Goal: Contribute content: Add original content to the website for others to see

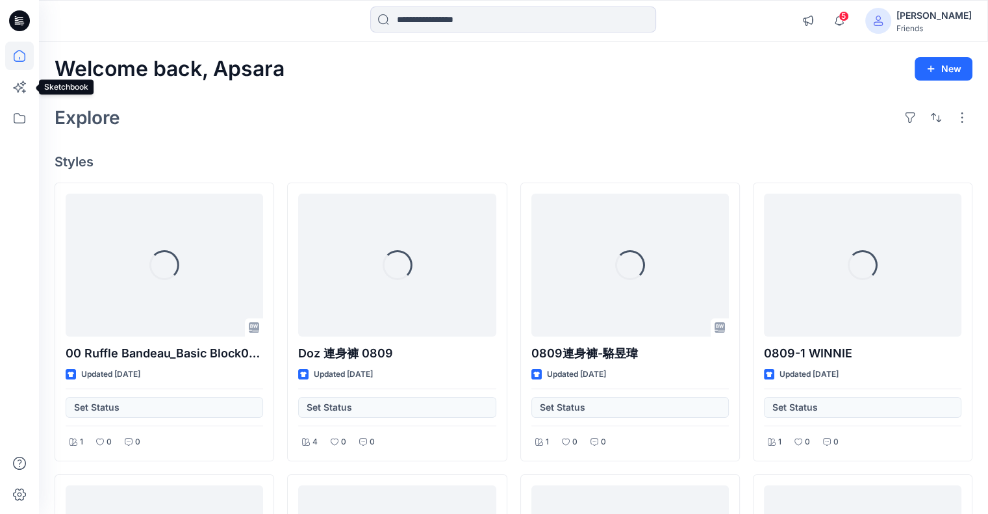
click at [16, 80] on icon at bounding box center [19, 87] width 29 height 29
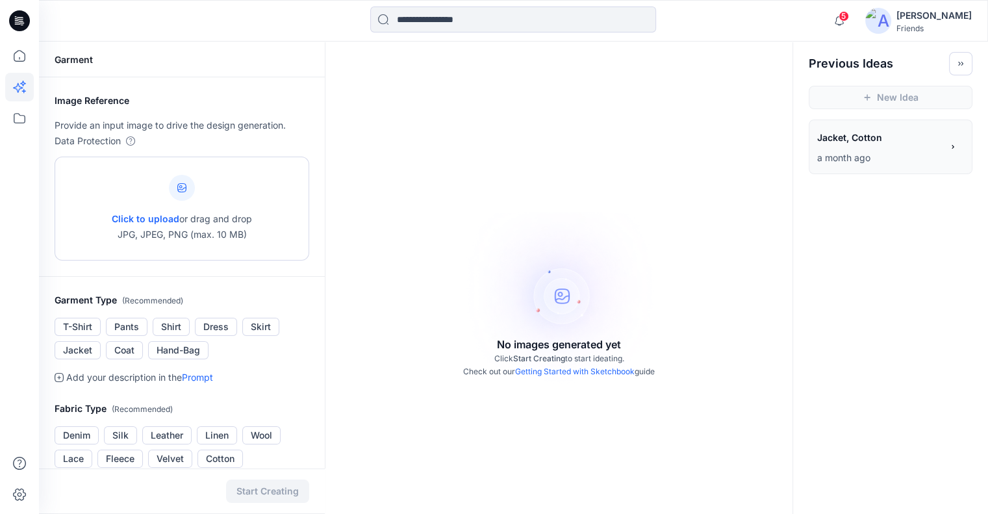
click at [175, 189] on div at bounding box center [182, 188] width 26 height 26
type input "**********"
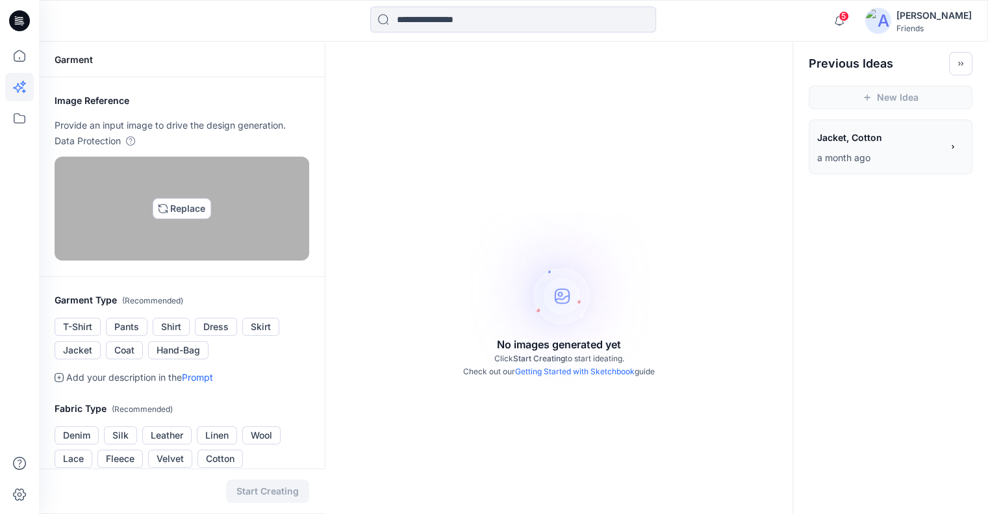
click at [177, 214] on img at bounding box center [182, 208] width 10 height 10
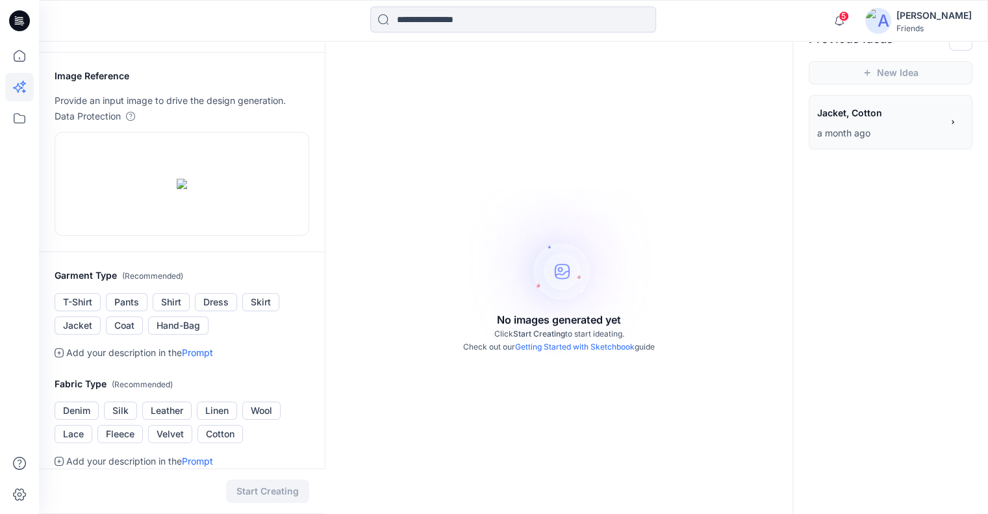
scroll to position [16, 0]
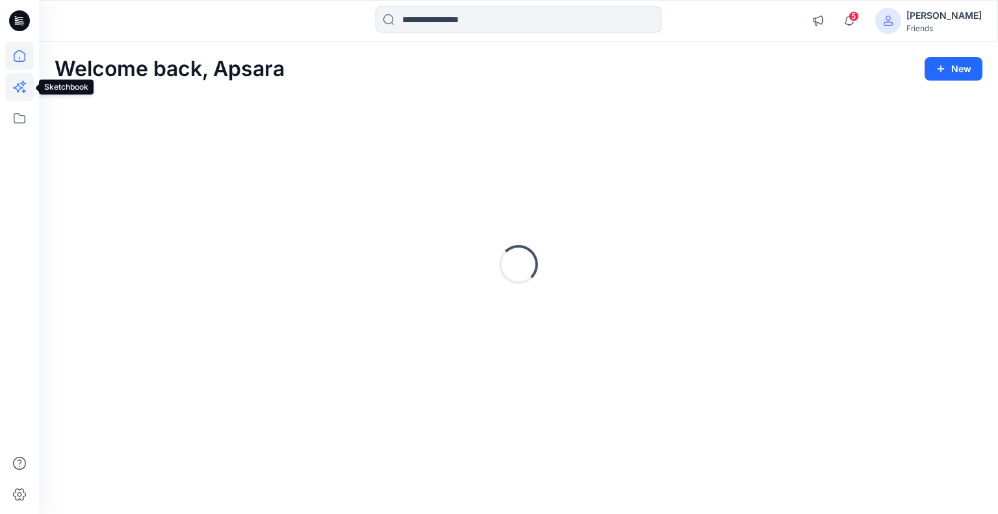
click at [18, 90] on icon at bounding box center [19, 87] width 29 height 29
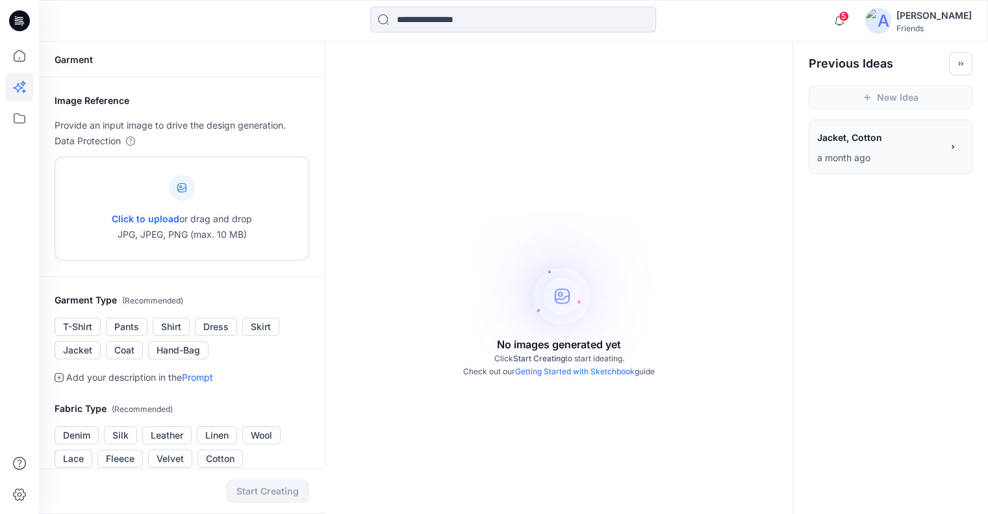
click at [184, 185] on icon at bounding box center [181, 187] width 9 height 9
type input "**********"
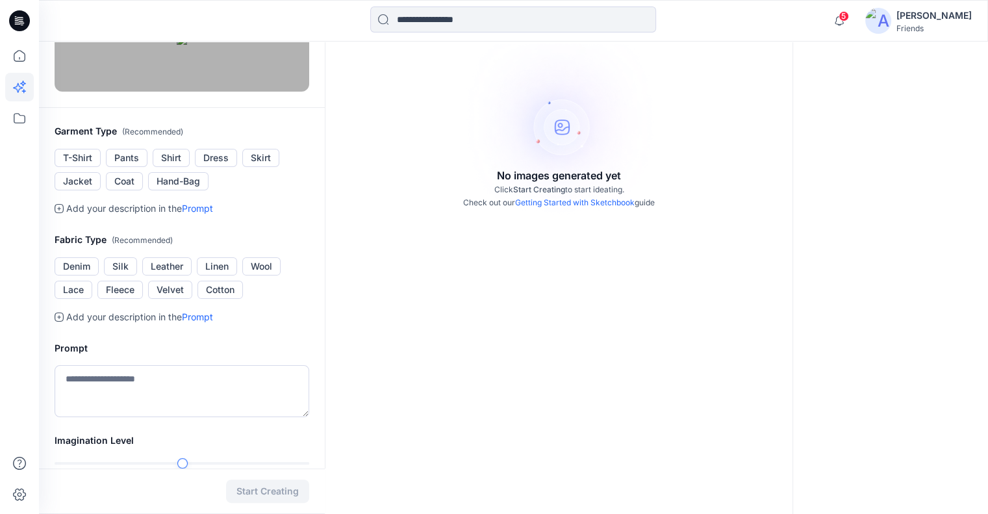
scroll to position [172, 0]
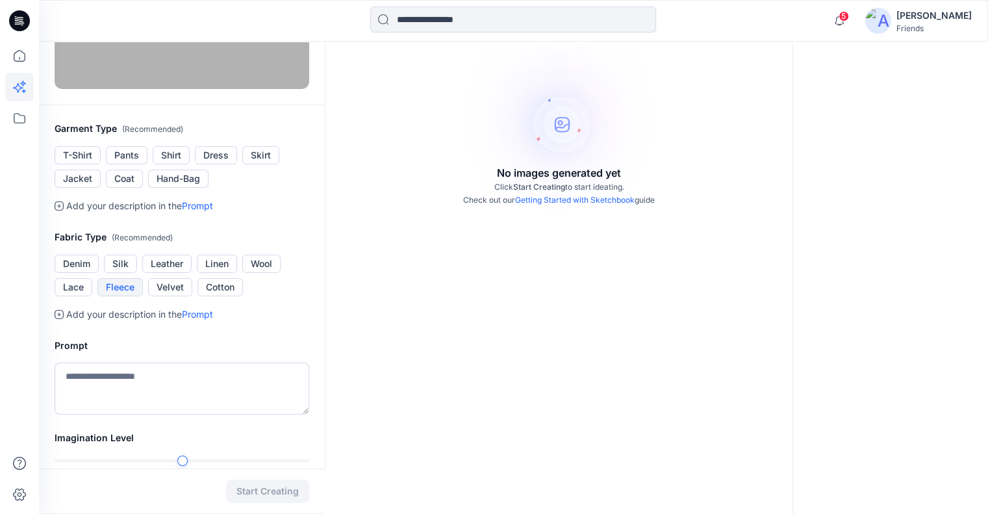
click at [122, 296] on button "Fleece" at bounding box center [119, 287] width 45 height 18
click at [125, 415] on textarea at bounding box center [182, 389] width 255 height 52
type textarea "*"
click at [66, 415] on textarea "**********" at bounding box center [182, 389] width 255 height 52
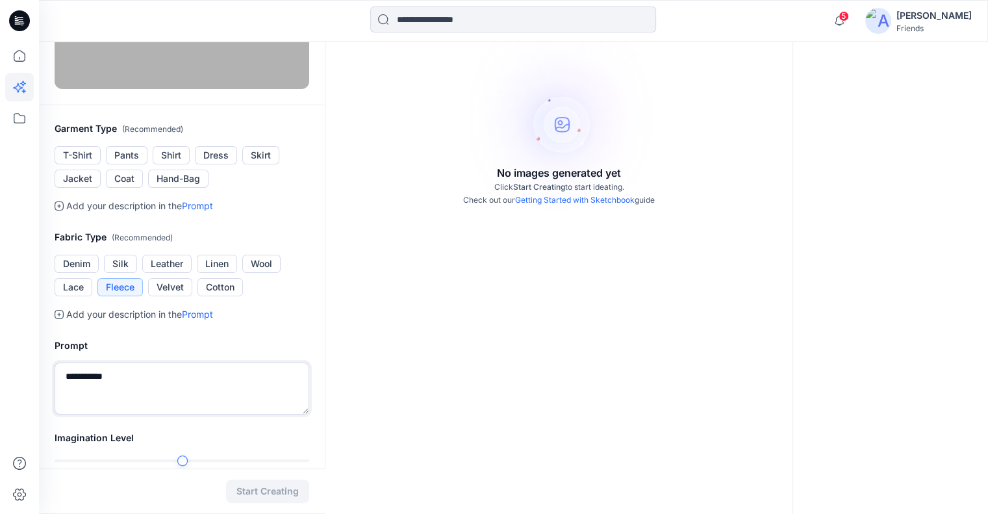
click at [149, 415] on textarea "**********" at bounding box center [182, 389] width 255 height 52
type textarea "*"
click at [198, 320] on link "Prompt" at bounding box center [197, 314] width 31 height 11
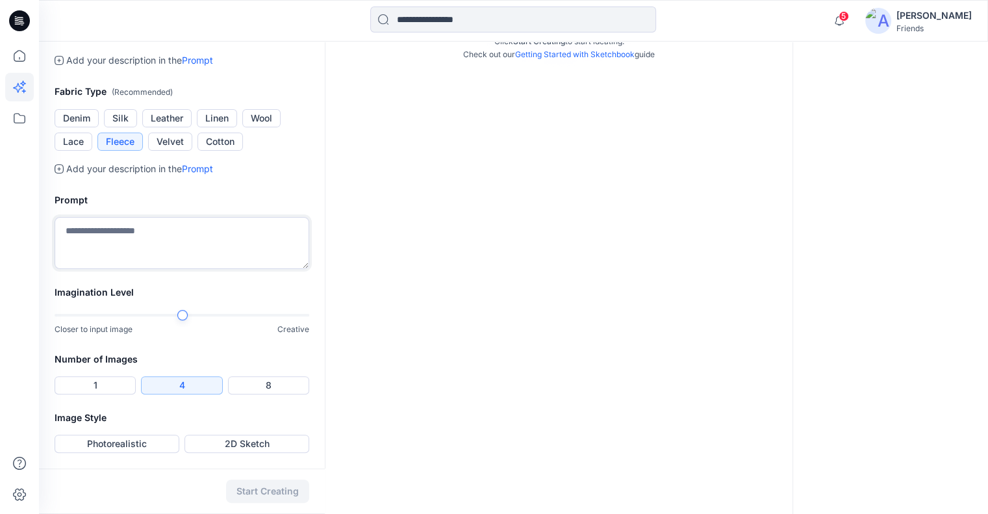
scroll to position [369, 0]
click at [250, 320] on div at bounding box center [182, 315] width 255 height 9
type textarea "******"
click at [148, 453] on button "Photorealistic" at bounding box center [117, 444] width 125 height 18
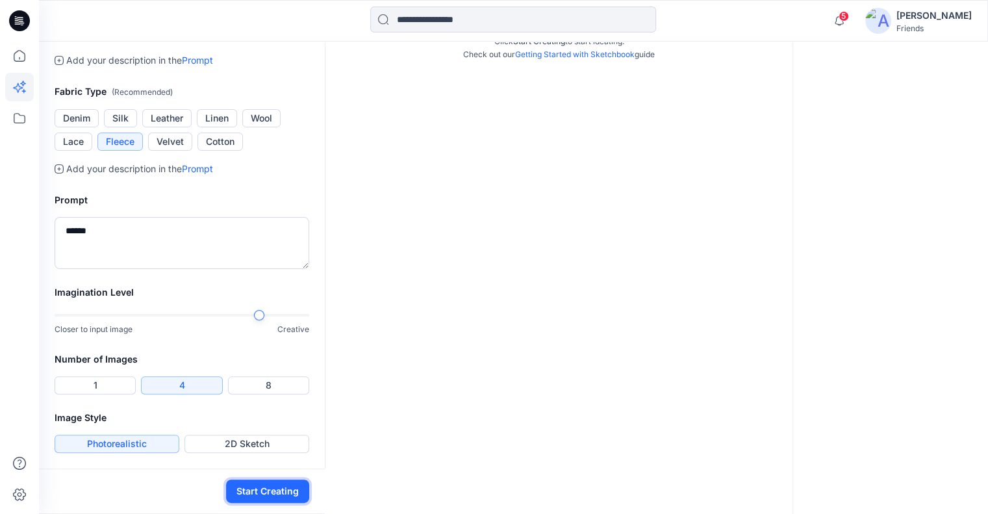
click at [266, 491] on button "Start Creating" at bounding box center [267, 491] width 83 height 23
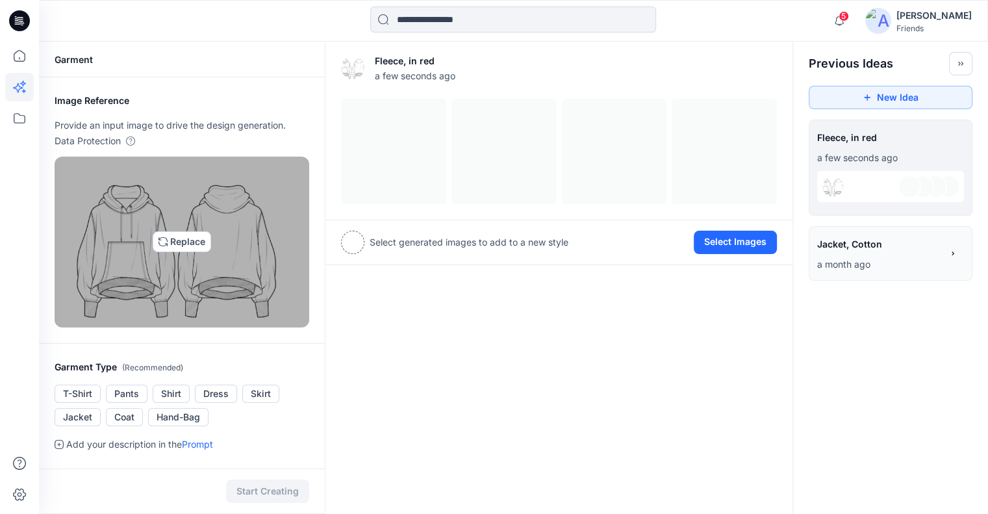
click at [249, 224] on img at bounding box center [181, 241] width 243 height 159
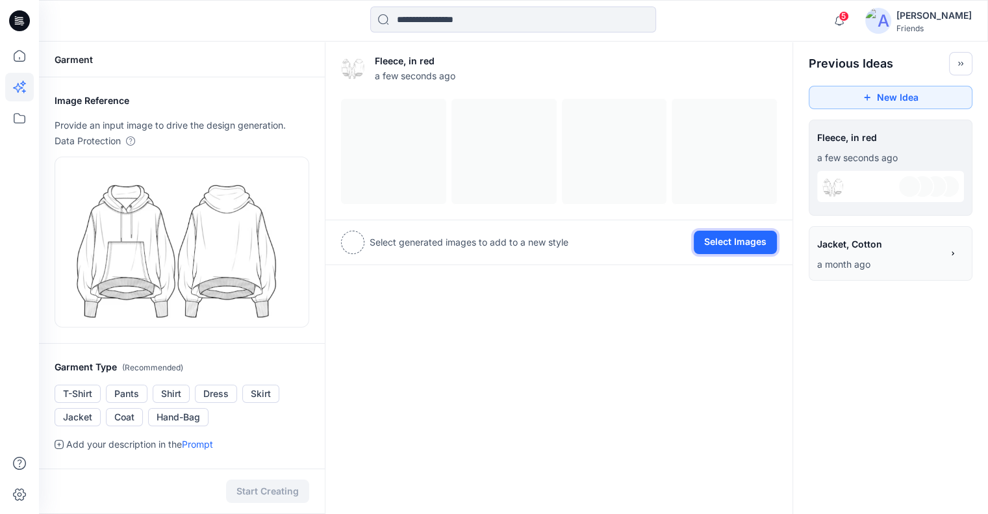
click at [717, 242] on button "Select Images" at bounding box center [735, 242] width 83 height 23
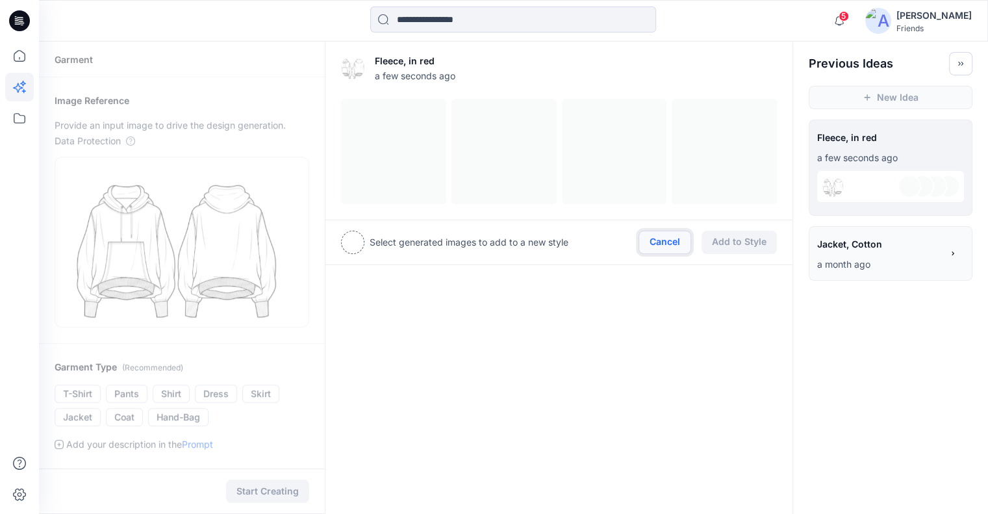
click at [657, 242] on button "Cancel" at bounding box center [665, 242] width 53 height 23
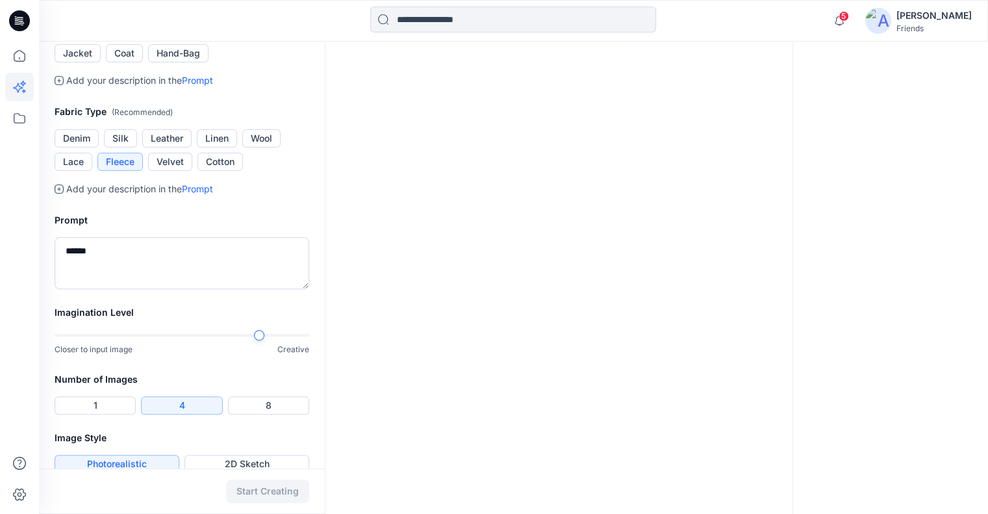
scroll to position [365, 0]
click at [263, 461] on button "2D Sketch" at bounding box center [247, 463] width 125 height 18
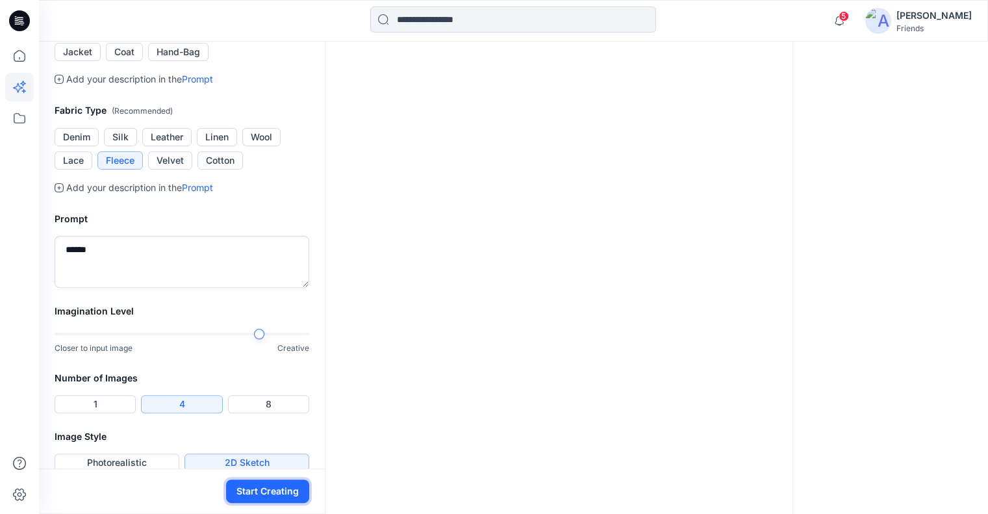
click at [261, 489] on button "Start Creating" at bounding box center [267, 491] width 83 height 23
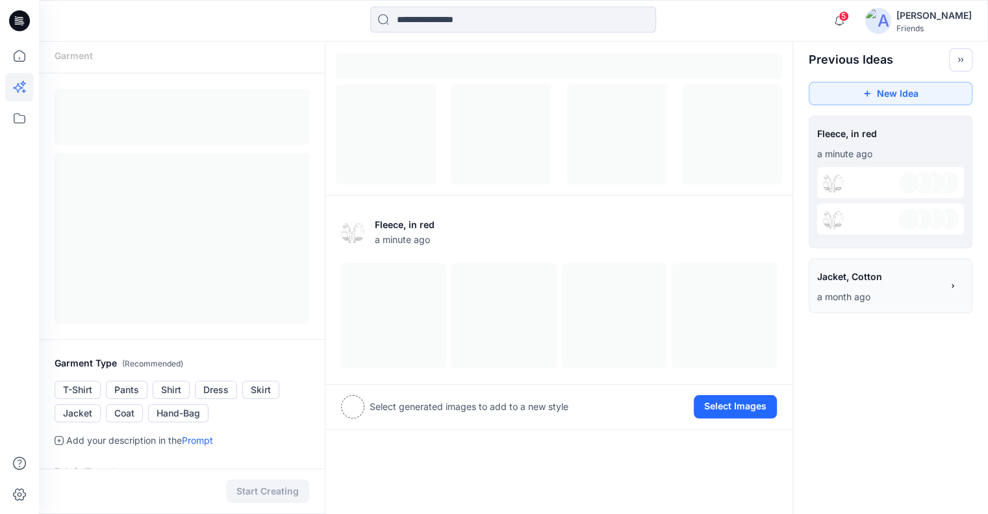
scroll to position [5, 0]
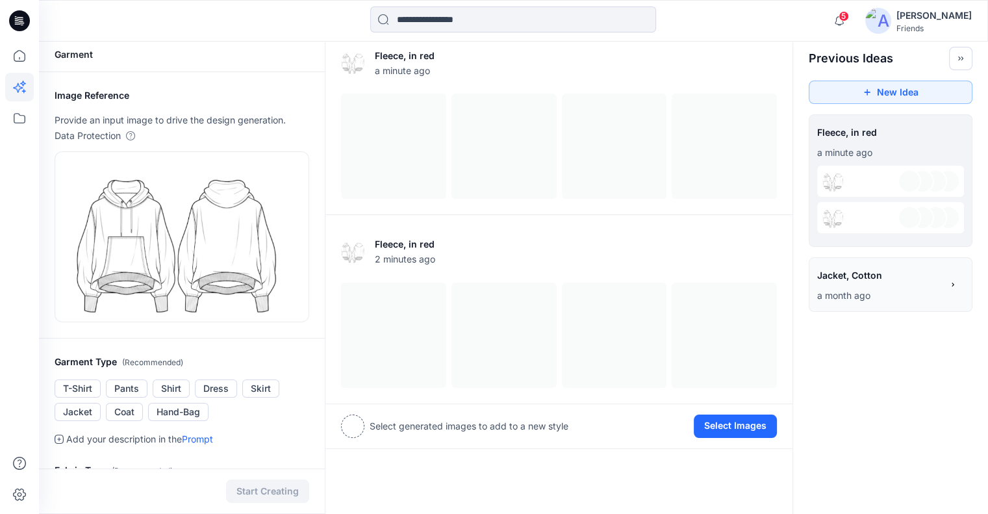
click at [355, 426] on div at bounding box center [352, 426] width 23 height 23
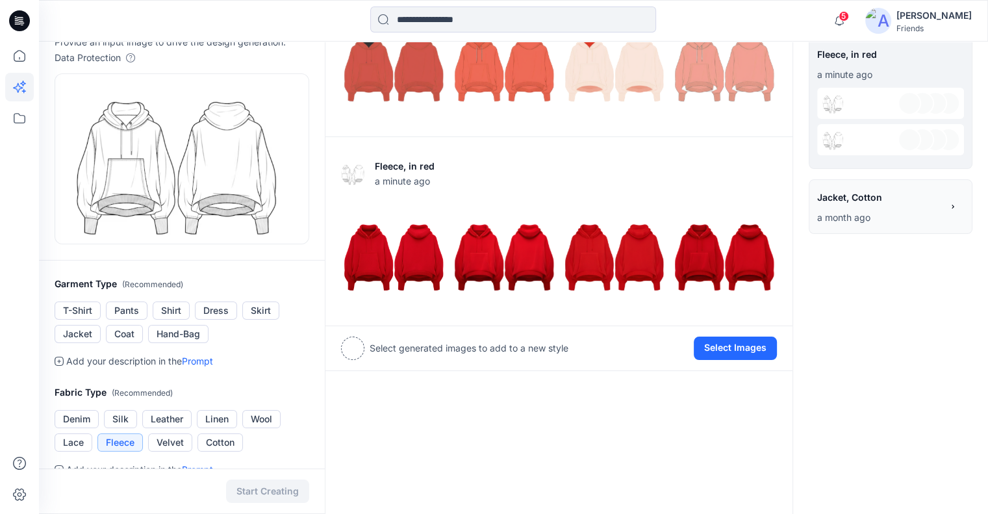
scroll to position [84, 0]
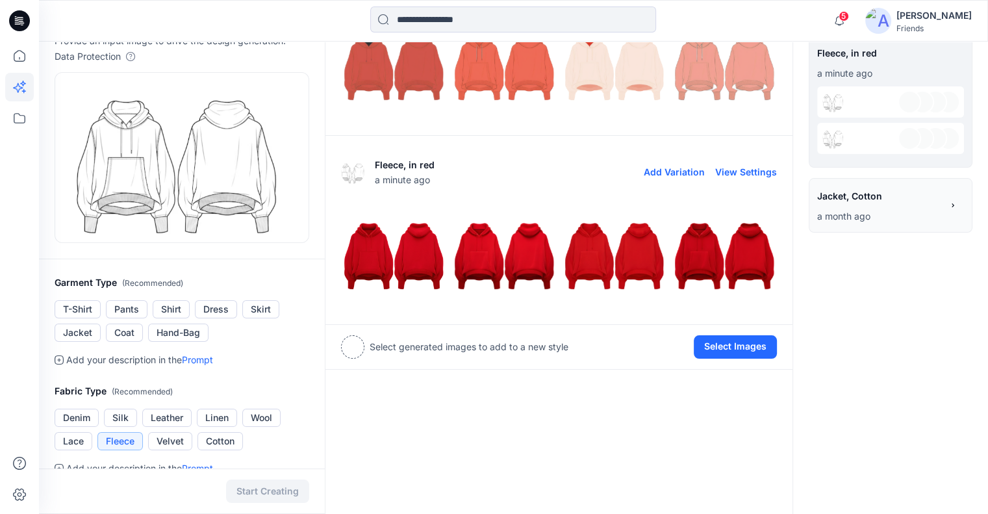
click at [411, 256] on img at bounding box center [394, 256] width 104 height 104
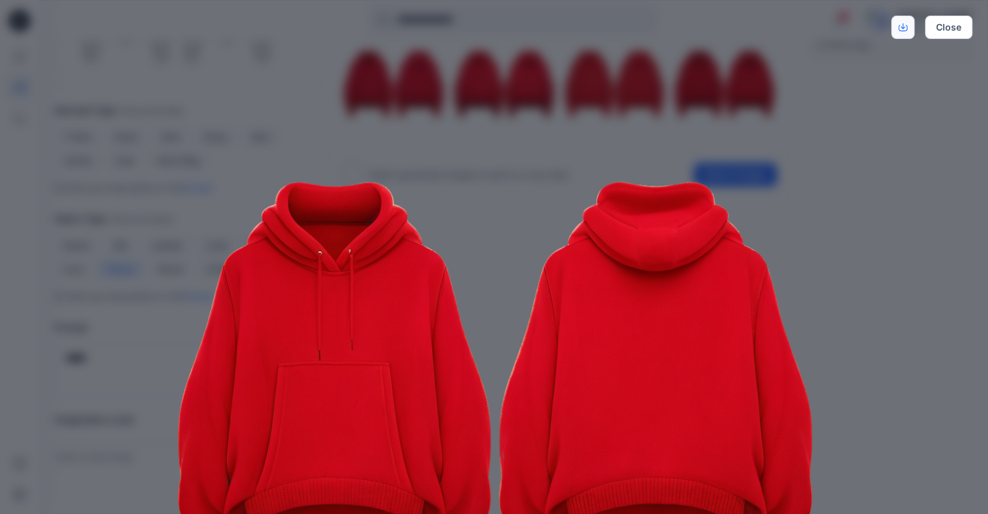
scroll to position [215, 0]
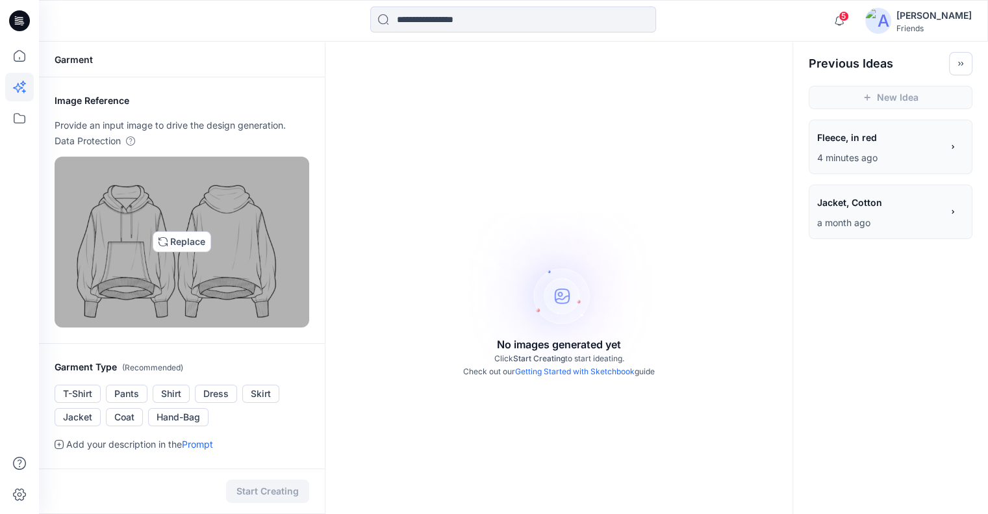
click at [125, 253] on img at bounding box center [181, 241] width 243 height 159
type input "**********"
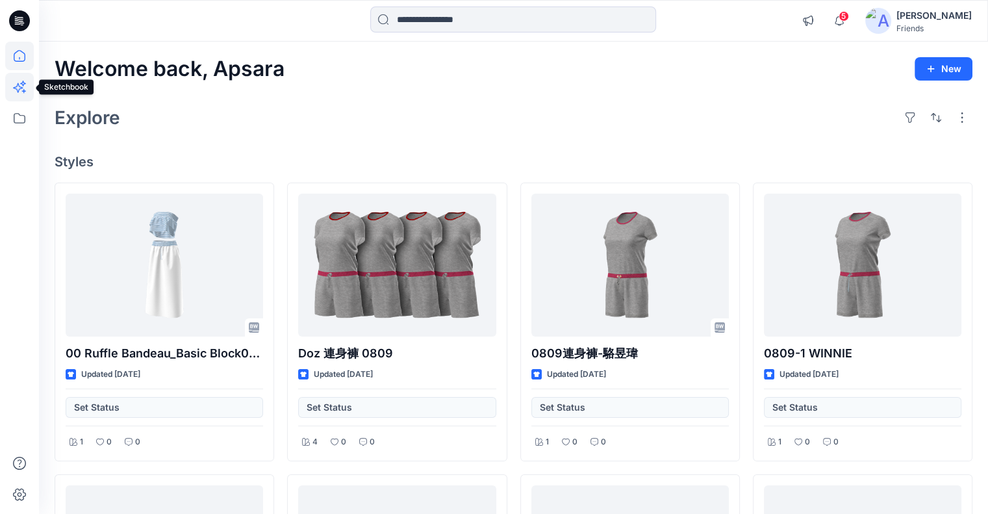
click at [18, 83] on icon at bounding box center [18, 88] width 10 height 10
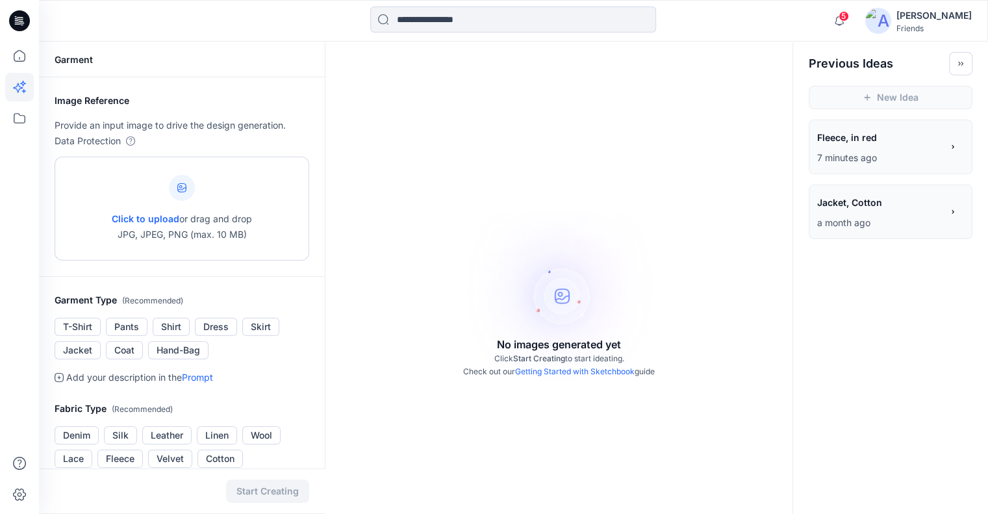
click at [179, 191] on icon at bounding box center [181, 187] width 9 height 9
type input "**********"
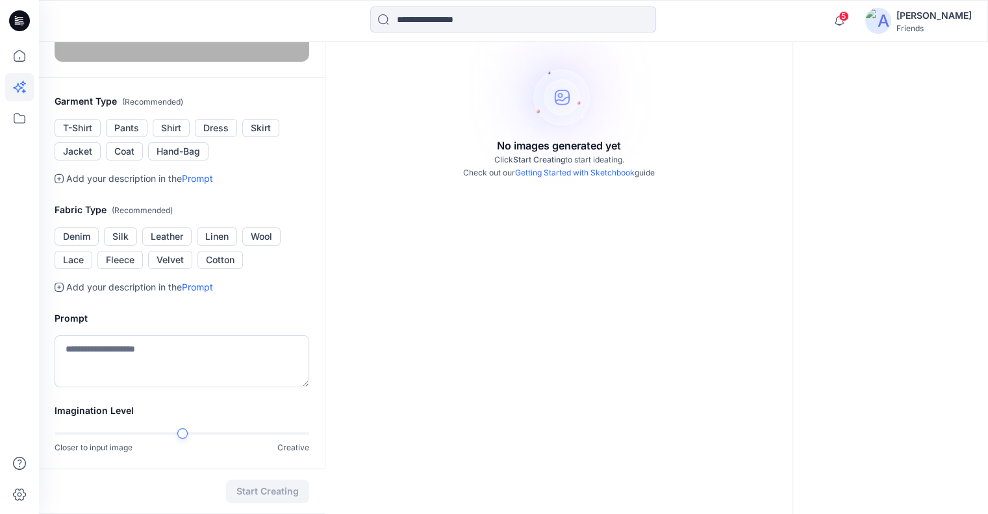
scroll to position [199, 0]
click at [120, 246] on button "Silk" at bounding box center [120, 236] width 33 height 18
click at [208, 292] on link "Prompt" at bounding box center [197, 286] width 31 height 11
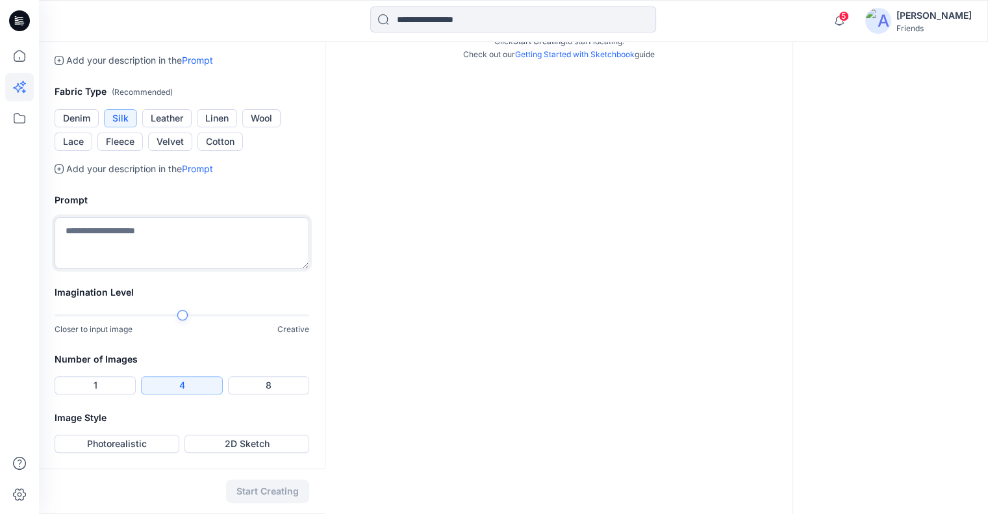
scroll to position [458, 0]
type textarea "**********"
click at [205, 453] on button "2D Sketch" at bounding box center [247, 444] width 125 height 18
click at [248, 487] on button "Start Creating" at bounding box center [267, 491] width 83 height 23
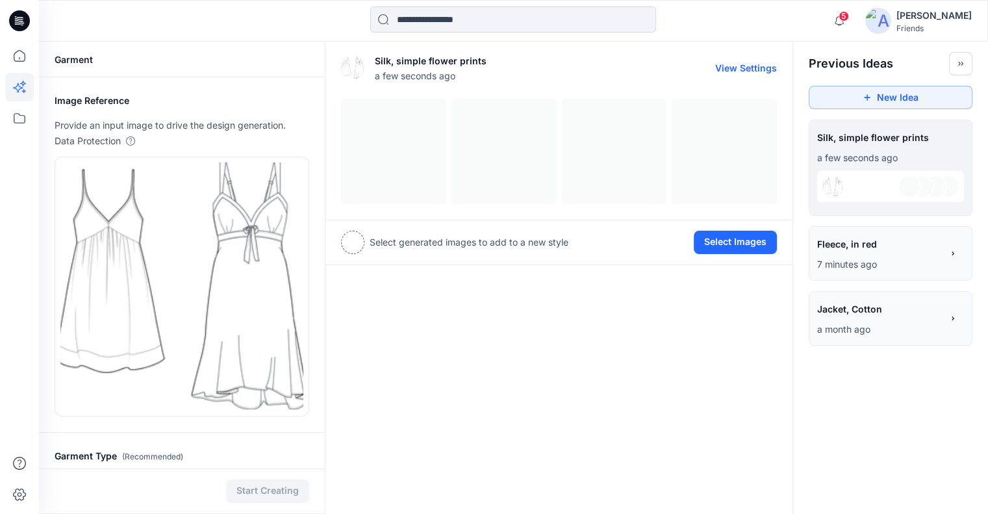
click at [410, 167] on div at bounding box center [559, 151] width 436 height 105
click at [743, 239] on button "Select Images" at bounding box center [735, 242] width 83 height 23
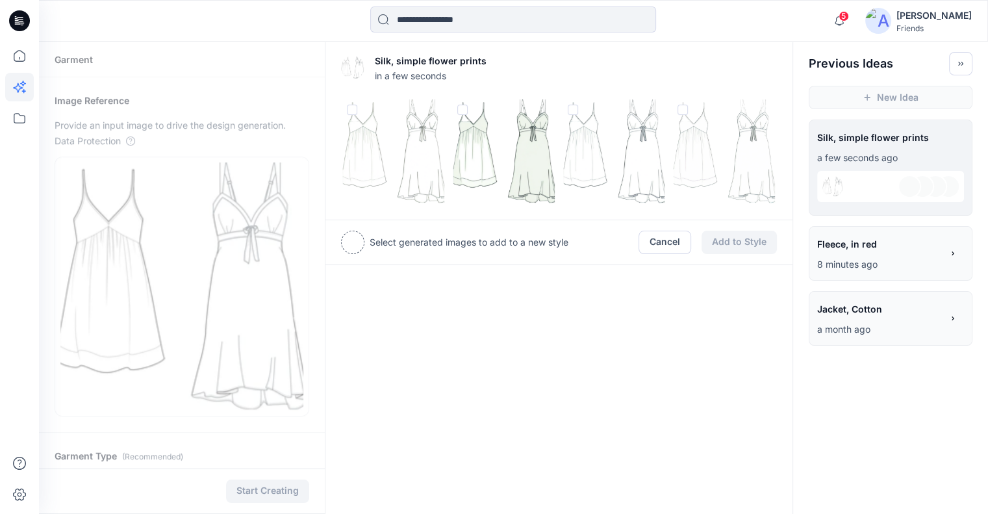
click at [485, 170] on img at bounding box center [504, 151] width 104 height 104
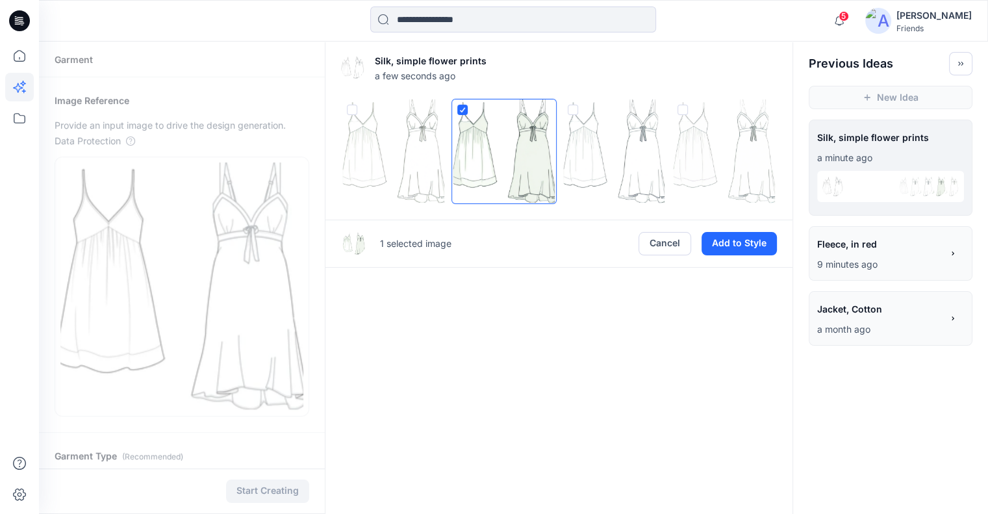
click at [526, 147] on img at bounding box center [504, 151] width 104 height 104
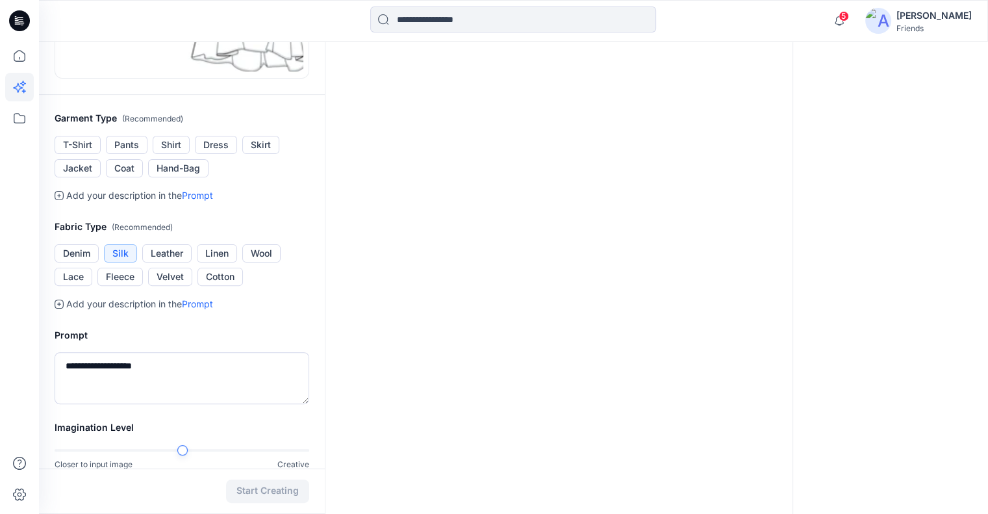
scroll to position [338, 0]
click at [221, 356] on textarea "**********" at bounding box center [182, 378] width 255 height 52
type textarea "**********"
click at [249, 491] on button "Start Creating" at bounding box center [267, 491] width 83 height 23
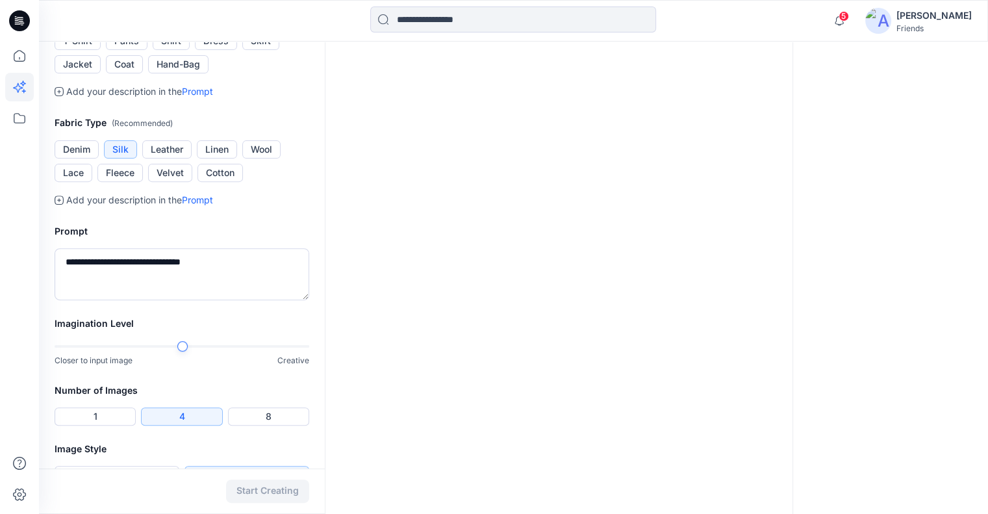
scroll to position [472, 0]
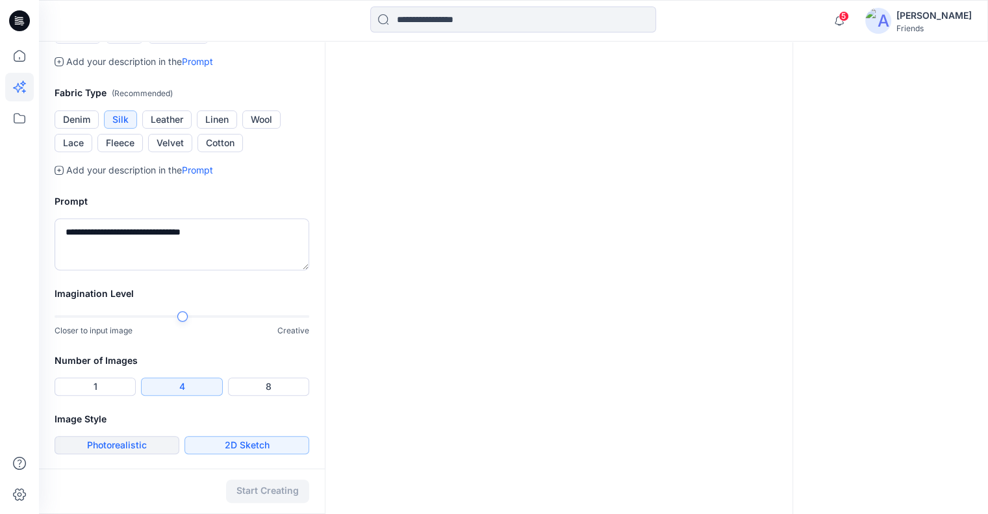
click at [167, 441] on button "Photorealistic" at bounding box center [117, 445] width 125 height 18
click at [251, 491] on button "Start Creating" at bounding box center [267, 491] width 83 height 23
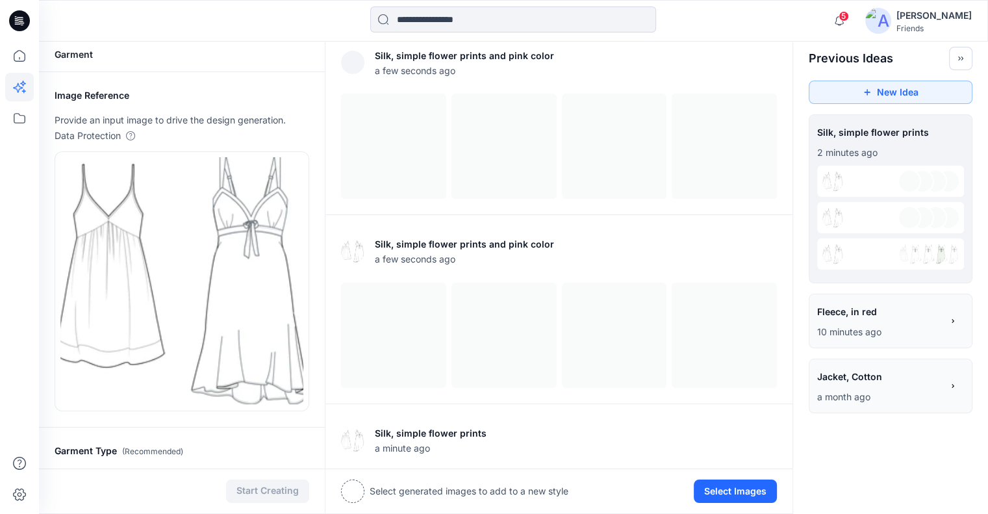
scroll to position [5, 0]
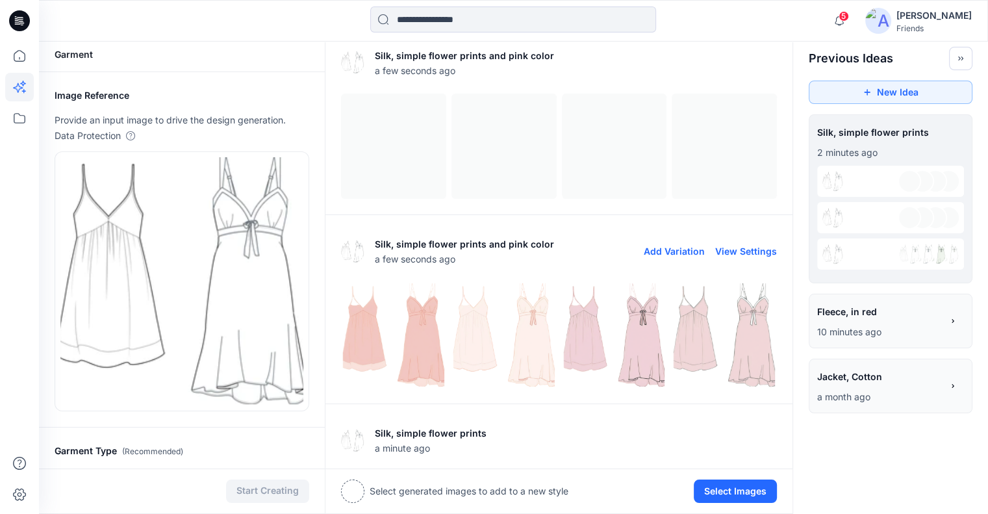
click at [414, 373] on img at bounding box center [394, 335] width 104 height 104
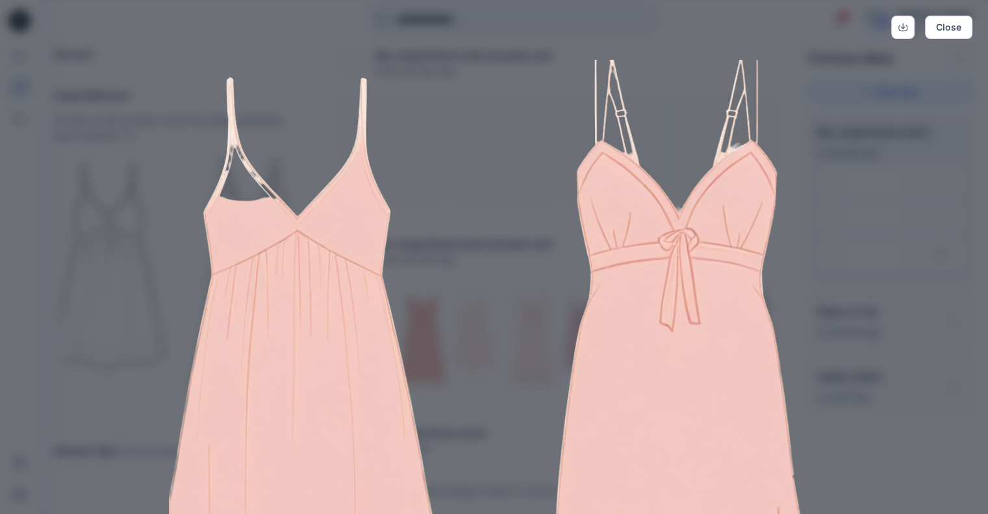
scroll to position [472, 0]
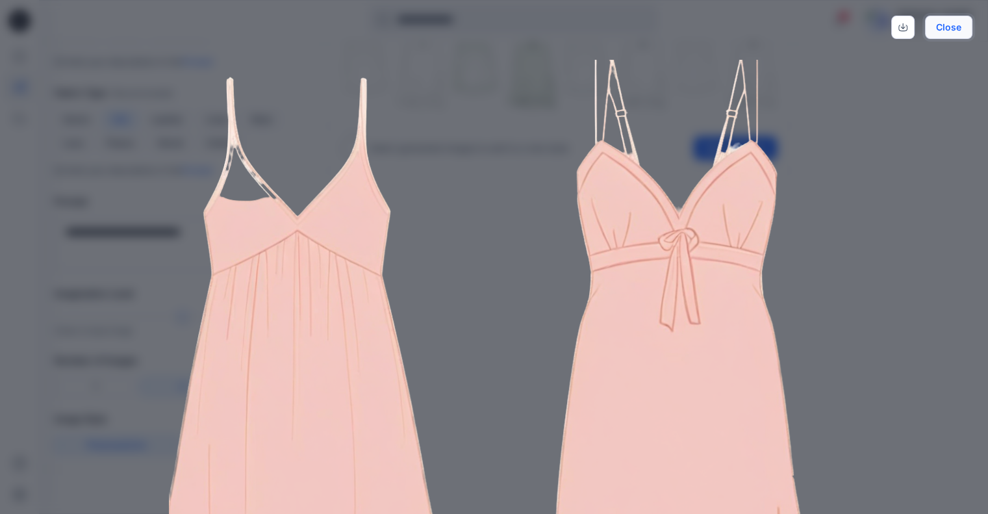
click at [947, 28] on button "Close" at bounding box center [948, 27] width 47 height 23
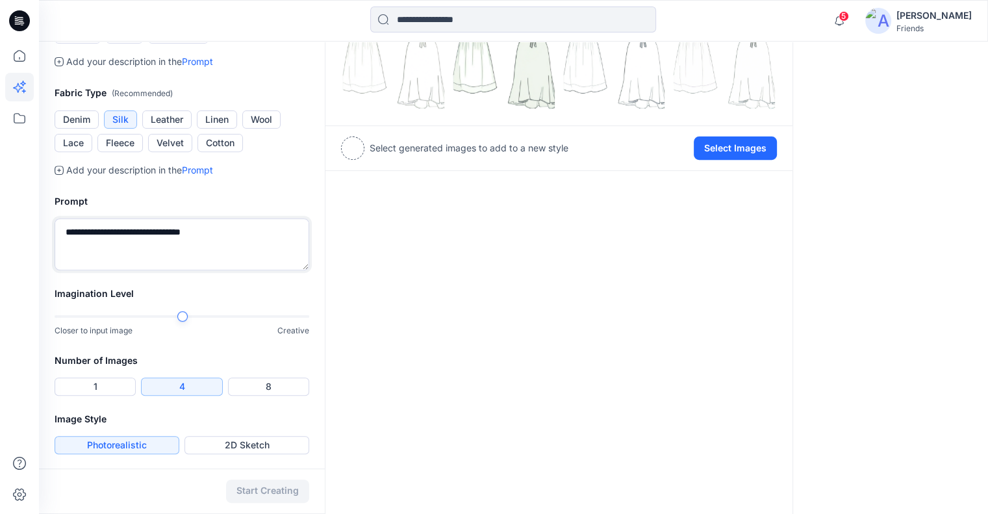
click at [94, 229] on textarea "**********" at bounding box center [182, 244] width 255 height 52
type textarea "**********"
click at [259, 492] on button "Start Creating" at bounding box center [267, 491] width 83 height 23
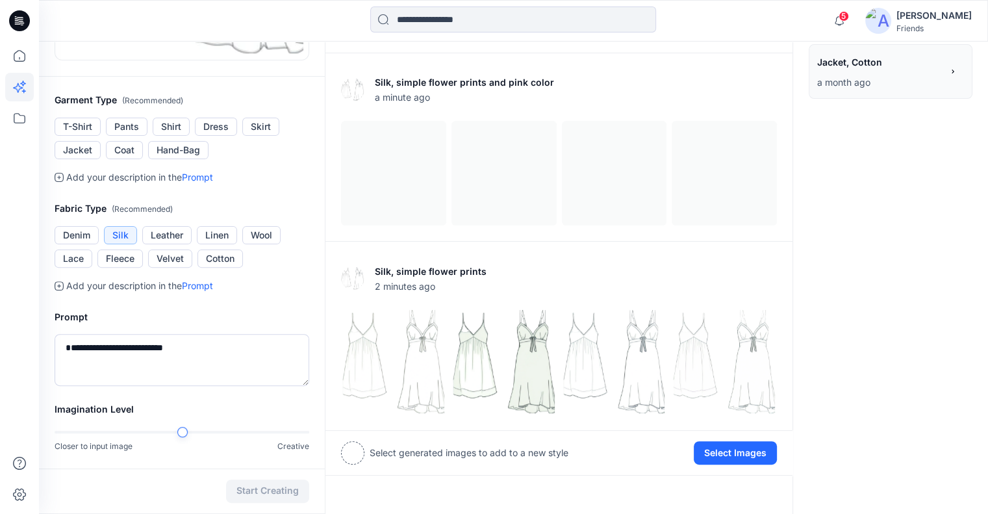
scroll to position [357, 0]
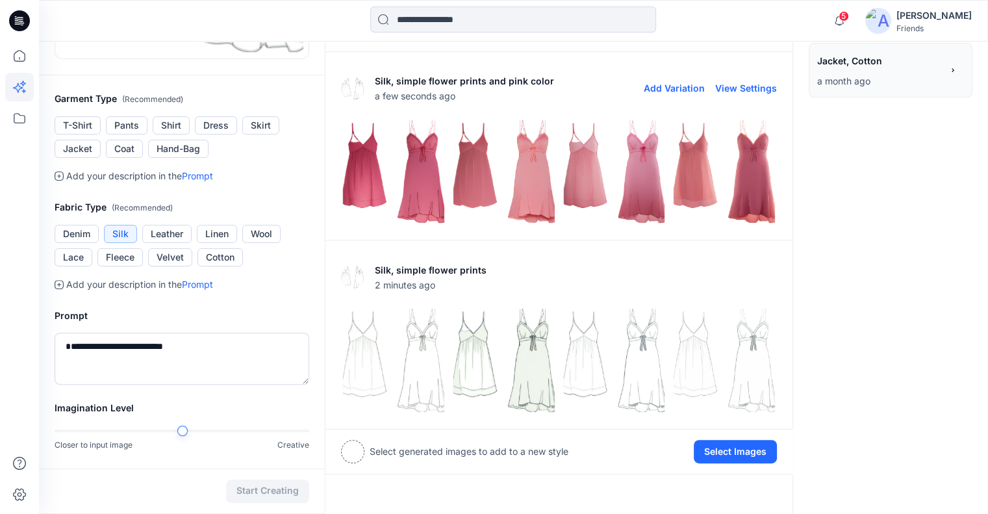
click at [651, 184] on img at bounding box center [615, 172] width 104 height 104
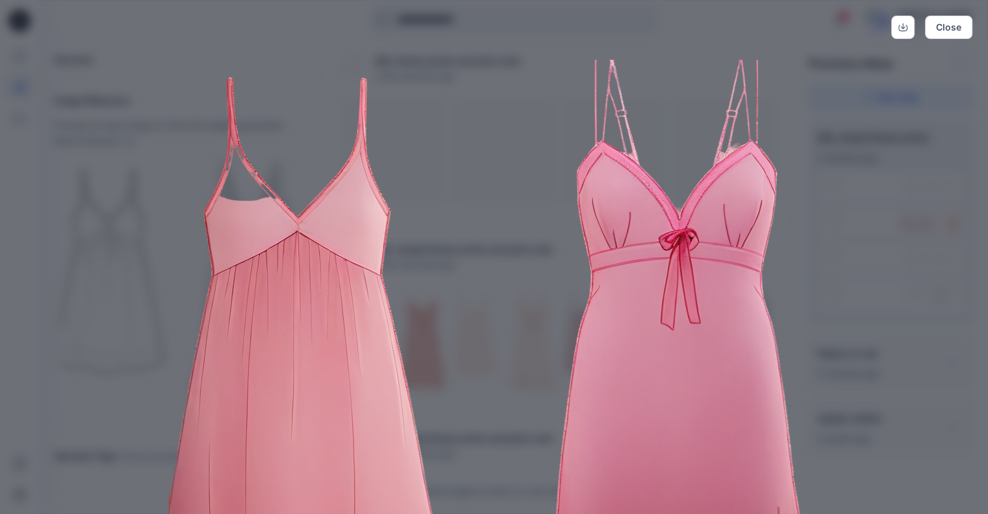
scroll to position [472, 0]
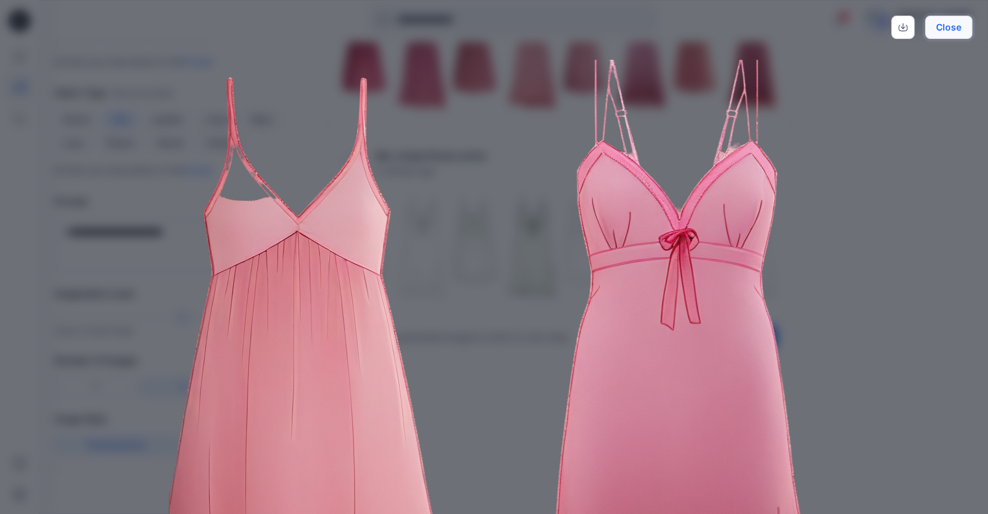
click at [954, 26] on button "Close" at bounding box center [948, 27] width 47 height 23
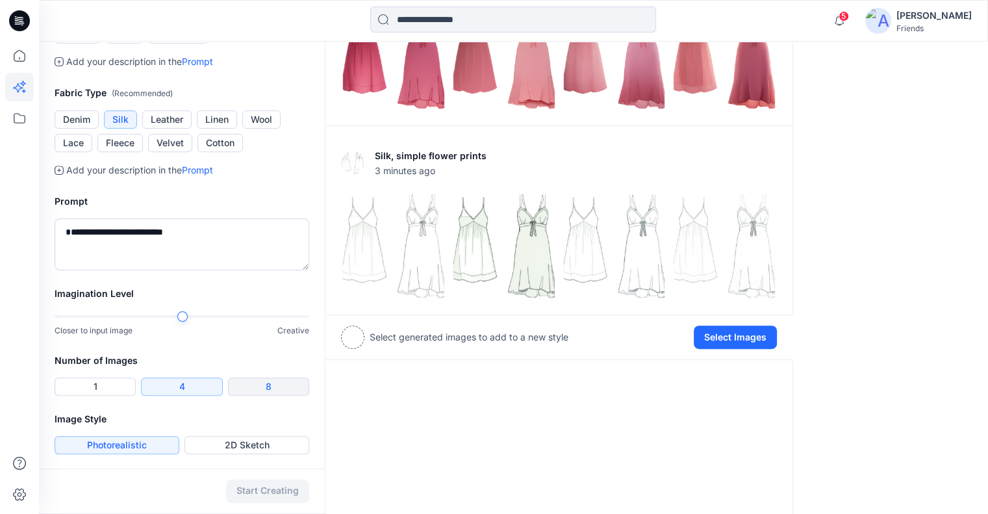
click at [255, 379] on button "8" at bounding box center [268, 387] width 81 height 18
click at [248, 316] on div at bounding box center [182, 316] width 255 height 3
click at [243, 491] on button "Start Creating" at bounding box center [267, 491] width 83 height 23
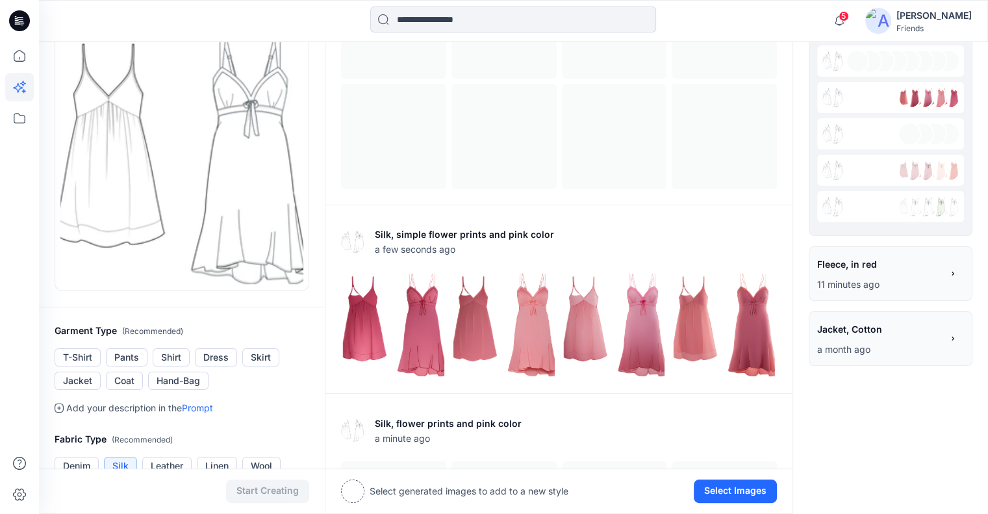
scroll to position [133, 0]
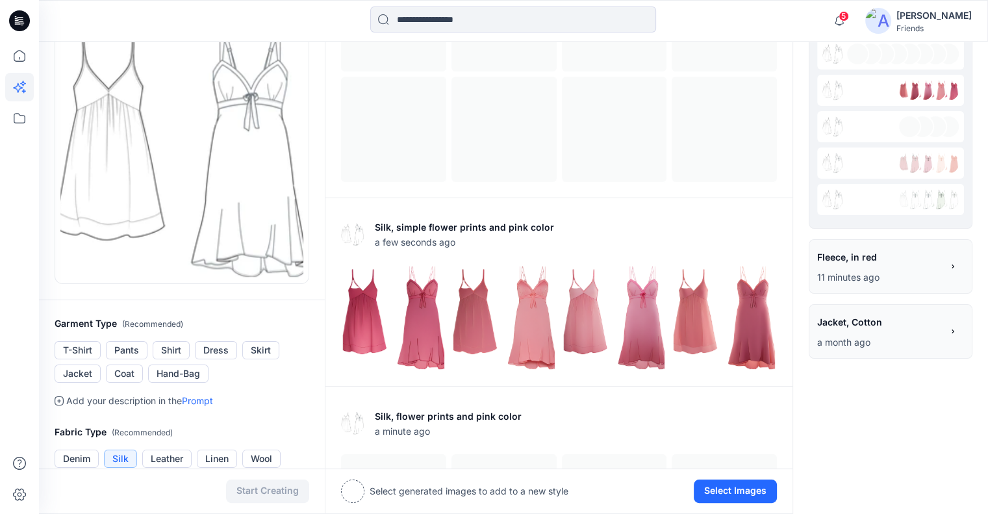
click at [955, 331] on icon at bounding box center [953, 331] width 9 height 9
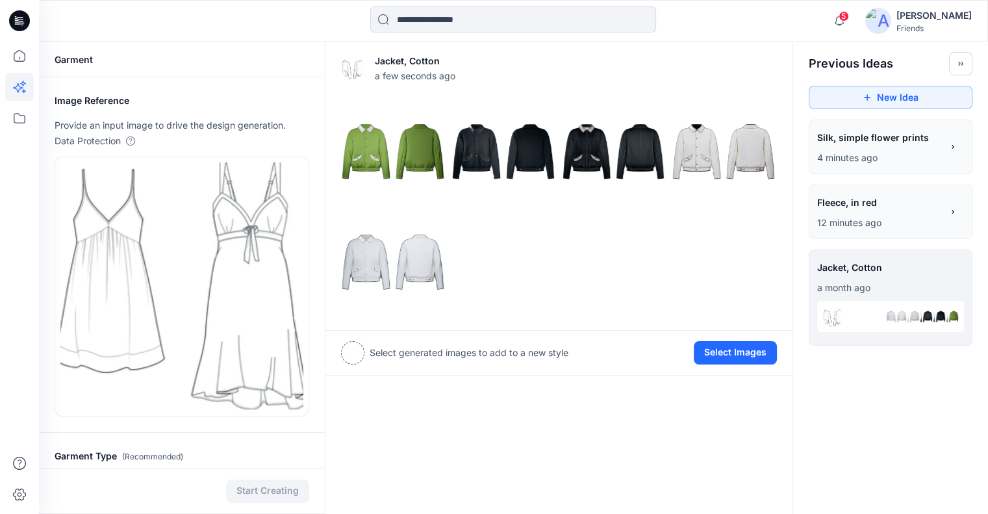
click at [873, 157] on p "4 minutes ago" at bounding box center [879, 158] width 125 height 16
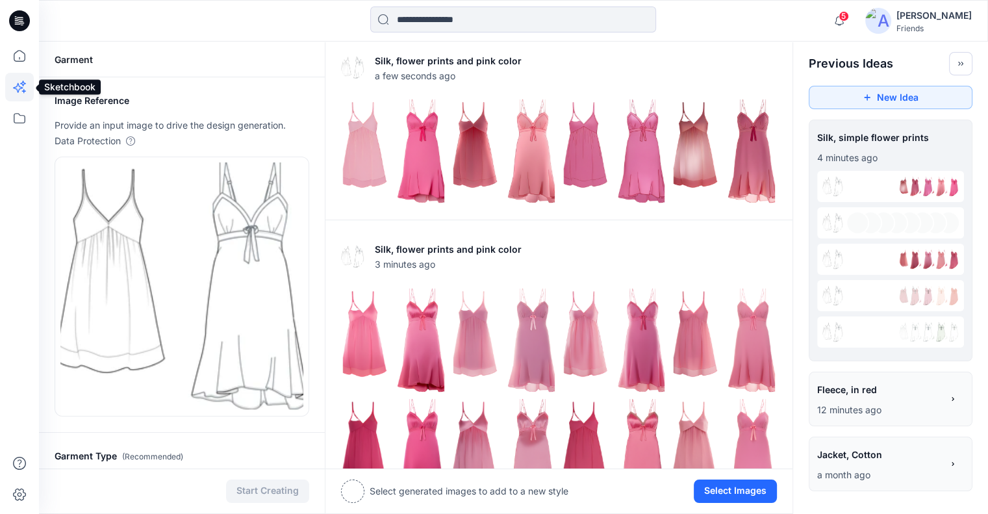
click at [17, 90] on icon at bounding box center [18, 88] width 10 height 10
